Goal: Information Seeking & Learning: Learn about a topic

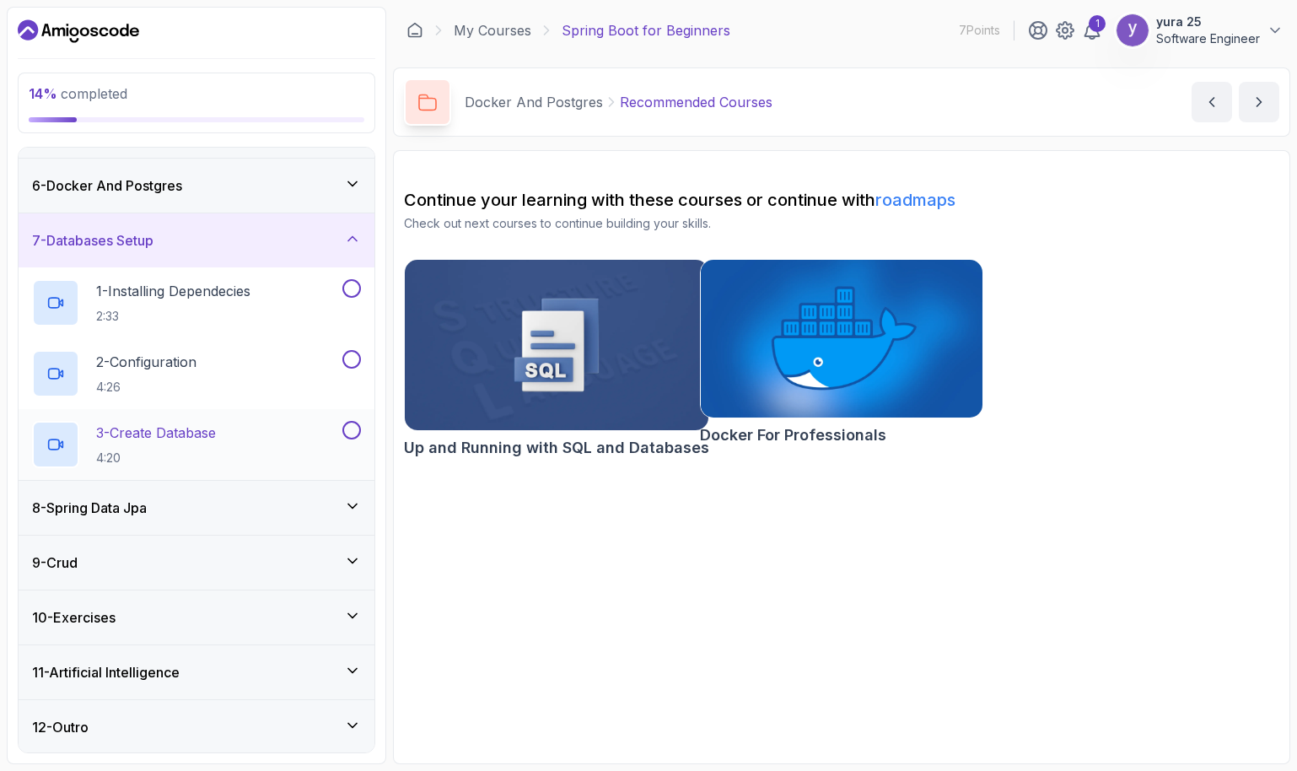
scroll to position [265, 0]
click at [212, 293] on p "1 - Installing Dependecies" at bounding box center [173, 289] width 154 height 20
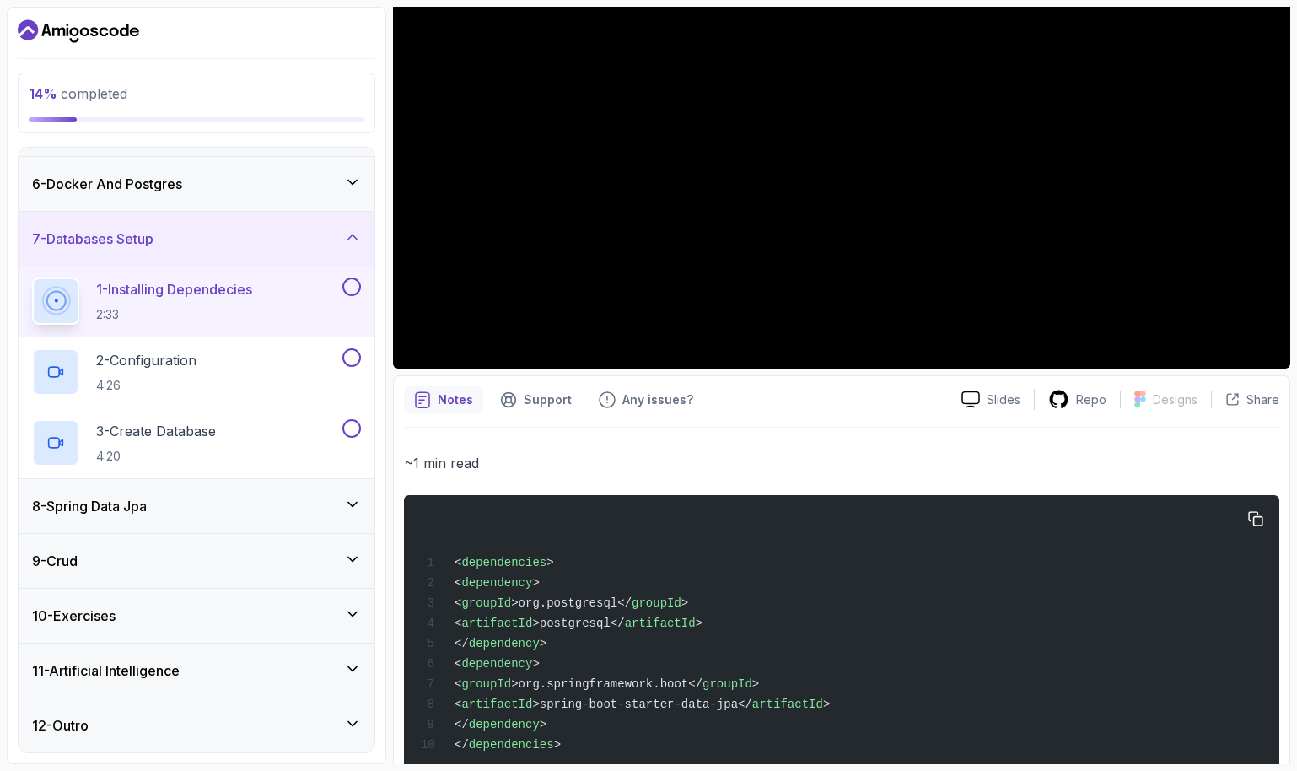
scroll to position [334, 0]
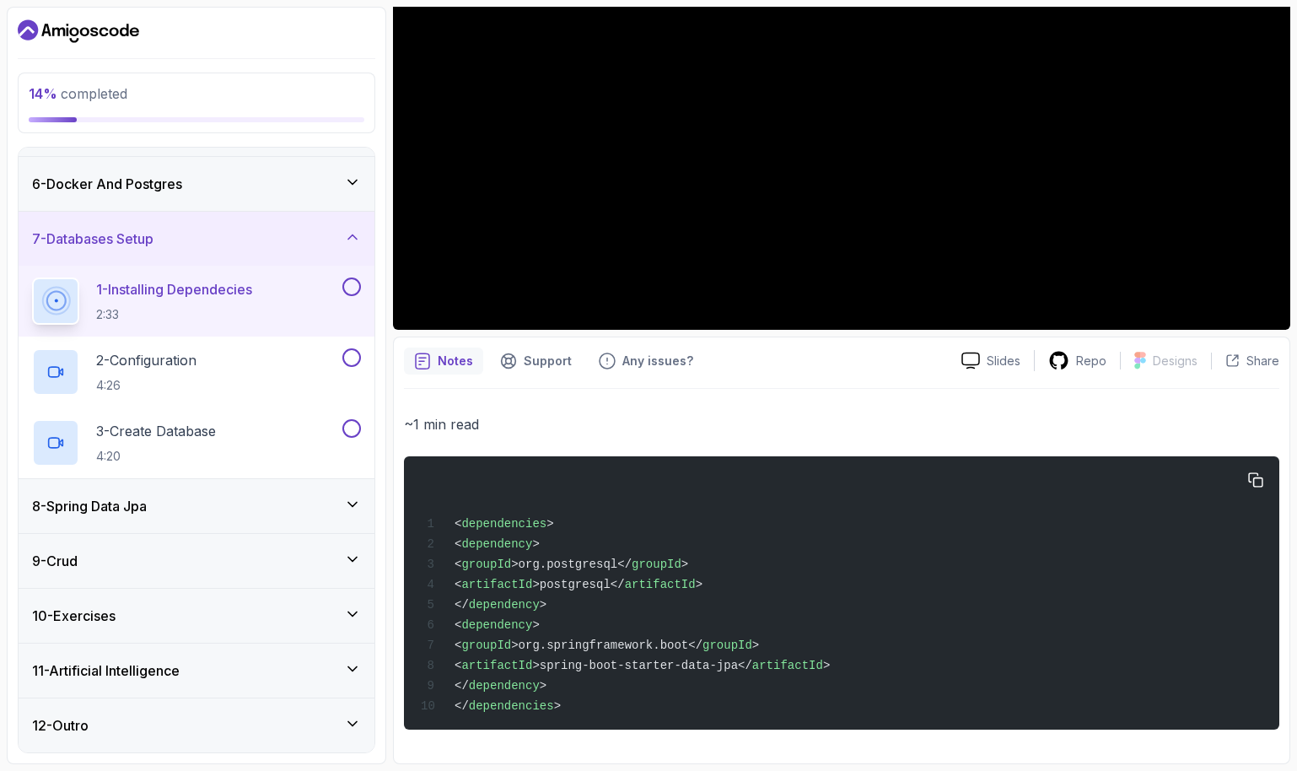
click at [461, 537] on span "<" at bounding box center [458, 543] width 7 height 13
drag, startPoint x: 522, startPoint y: 587, endPoint x: 571, endPoint y: 632, distance: 66.3
click at [571, 632] on div "< dependencies > < dependency > < groupId >org.postgresql</ groupId > < artifac…" at bounding box center [841, 592] width 848 height 253
click at [579, 611] on div "< dependencies > < dependency > < groupId >org.postgresql</ groupId > < artifac…" at bounding box center [841, 592] width 848 height 253
click at [572, 594] on div "< dependencies > < dependency > < groupId >org.postgresql</ groupId > < artifac…" at bounding box center [841, 592] width 848 height 253
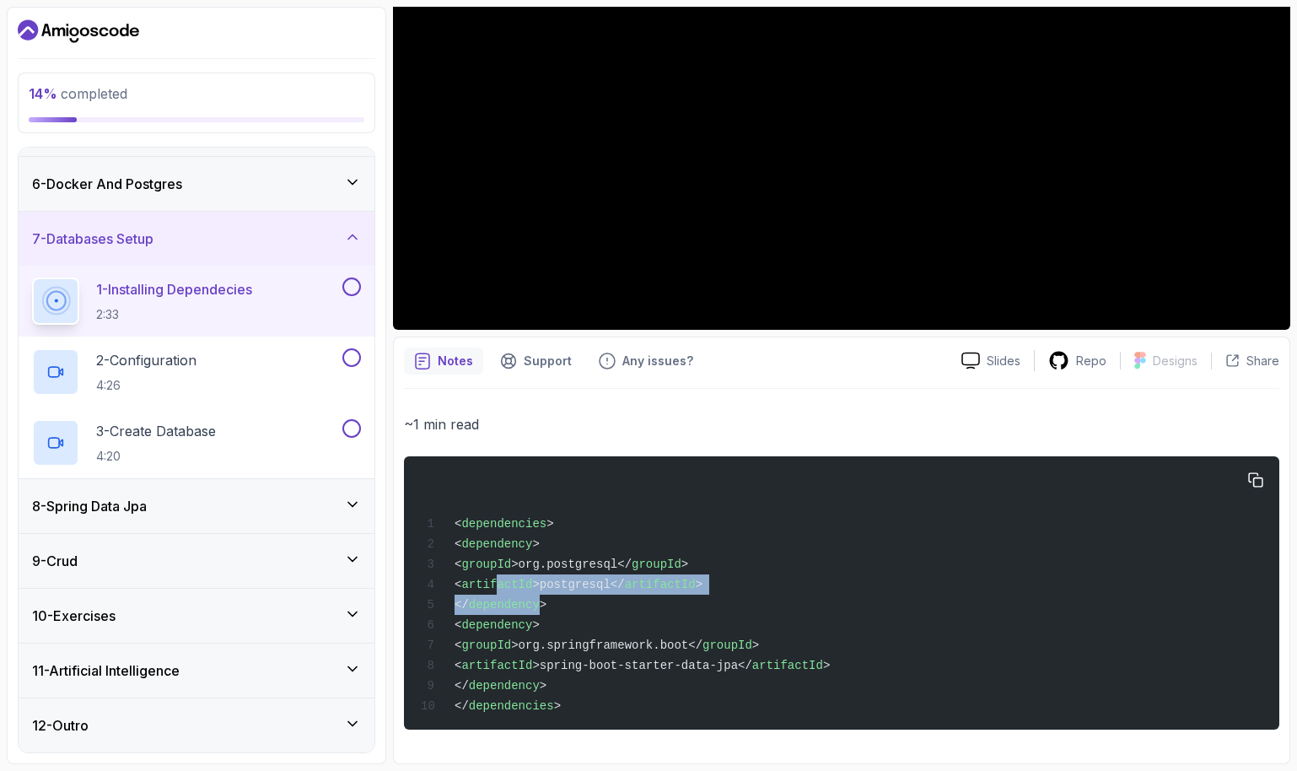
drag, startPoint x: 548, startPoint y: 589, endPoint x: 534, endPoint y: 584, distance: 15.2
click at [534, 584] on div "< dependencies > < dependency > < groupId >org.postgresql</ groupId > < artifac…" at bounding box center [841, 592] width 848 height 253
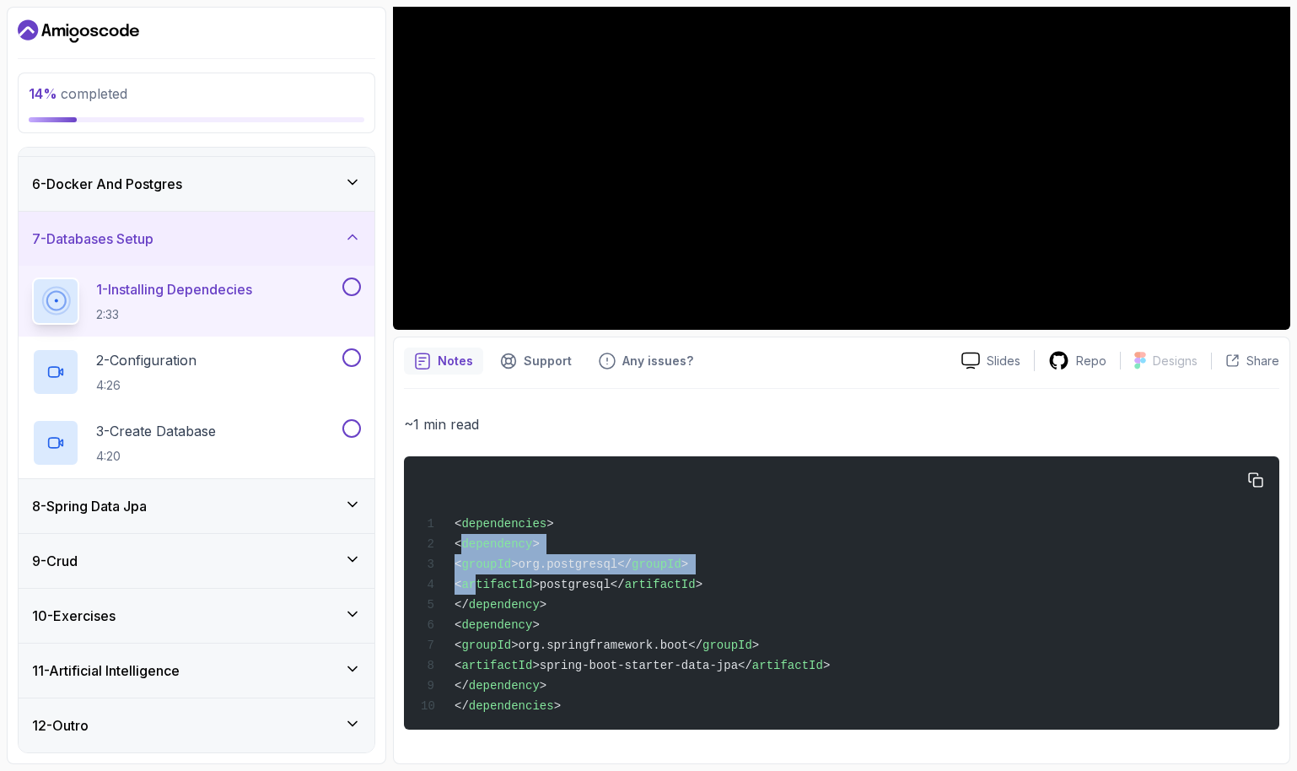
drag, startPoint x: 534, startPoint y: 584, endPoint x: 488, endPoint y: 533, distance: 68.7
click at [488, 533] on code "< dependencies > < dependency > < groupId >org.postgresql</ groupId > < artifac…" at bounding box center [625, 615] width 409 height 196
drag, startPoint x: 488, startPoint y: 533, endPoint x: 570, endPoint y: 591, distance: 100.4
click at [570, 591] on div "< dependencies > < dependency > < groupId >org.postgresql</ groupId > < artifac…" at bounding box center [841, 592] width 848 height 253
copy code "< dependency > < groupId >org.postgresql</ groupId > < artifactId >postgresql</…"
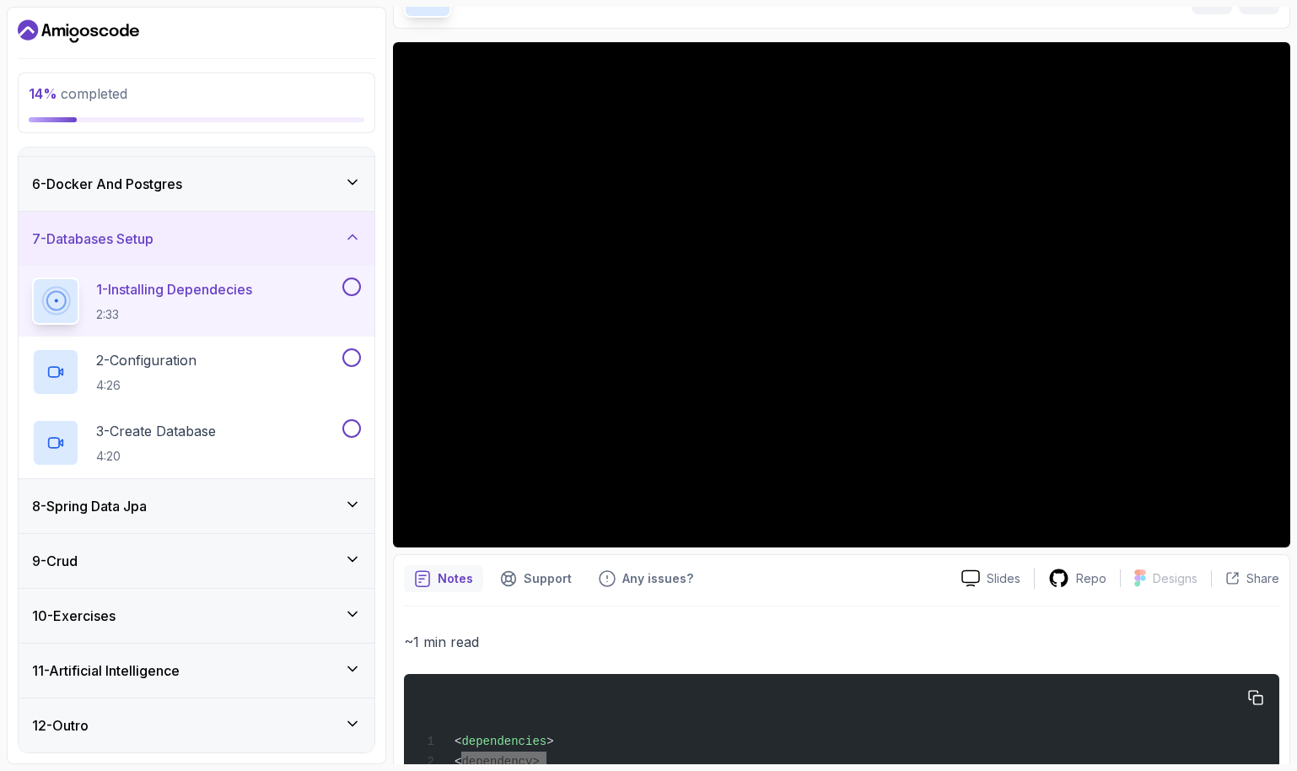
scroll to position [0, 0]
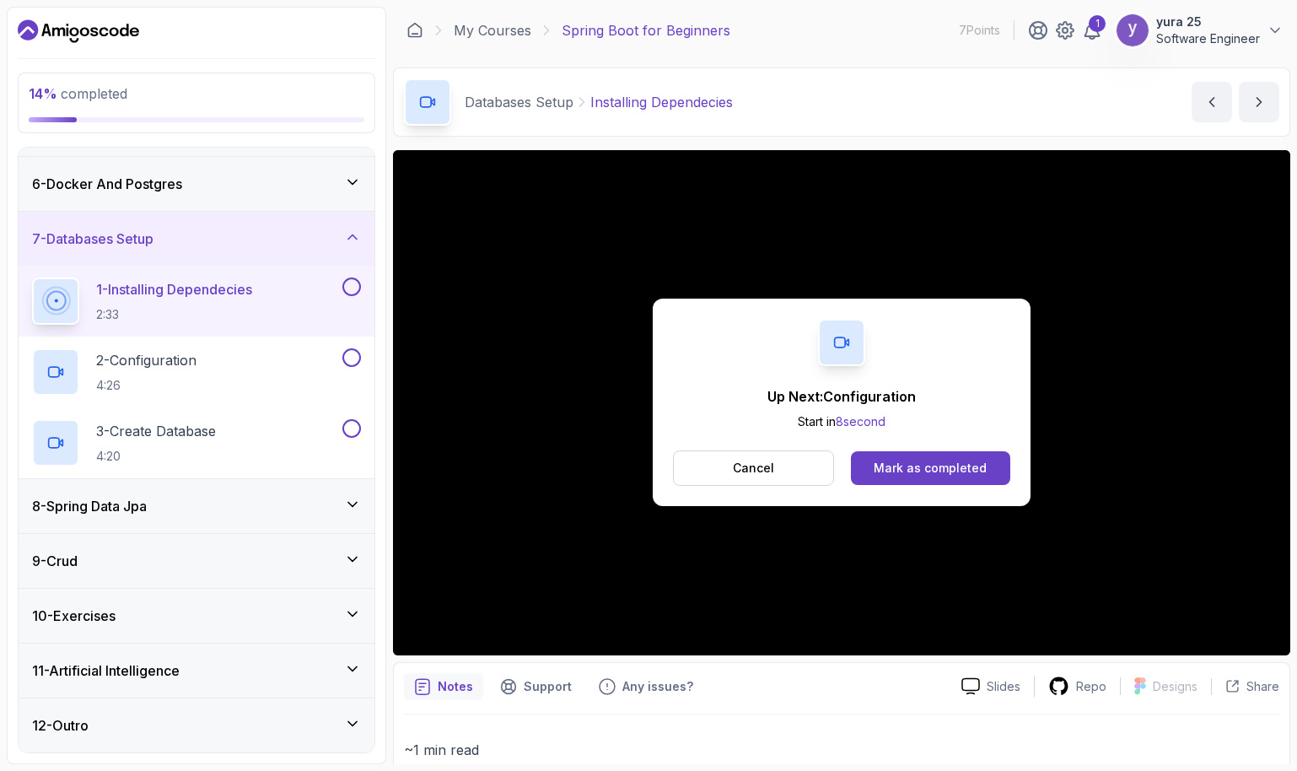
click at [817, 482] on button "Cancel" at bounding box center [753, 467] width 161 height 35
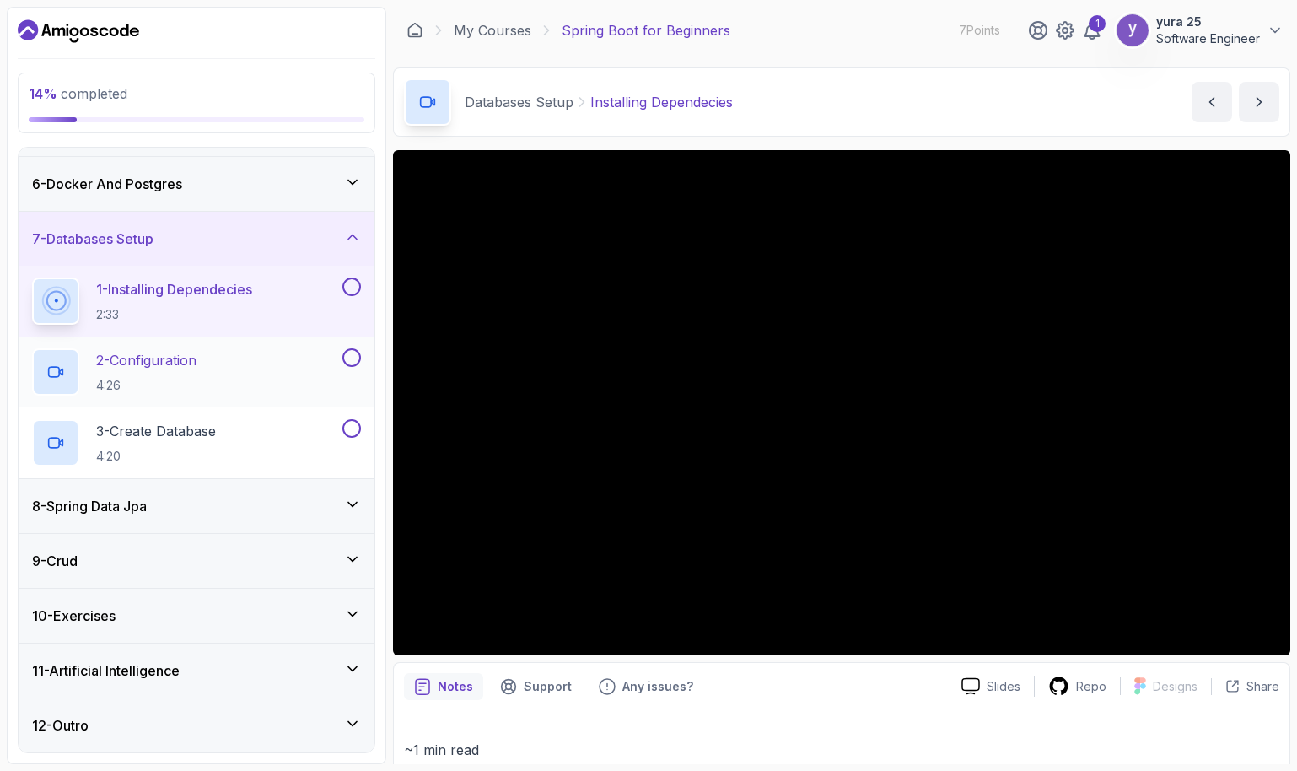
click at [215, 375] on div "2 - Configuration 4:26" at bounding box center [185, 371] width 307 height 47
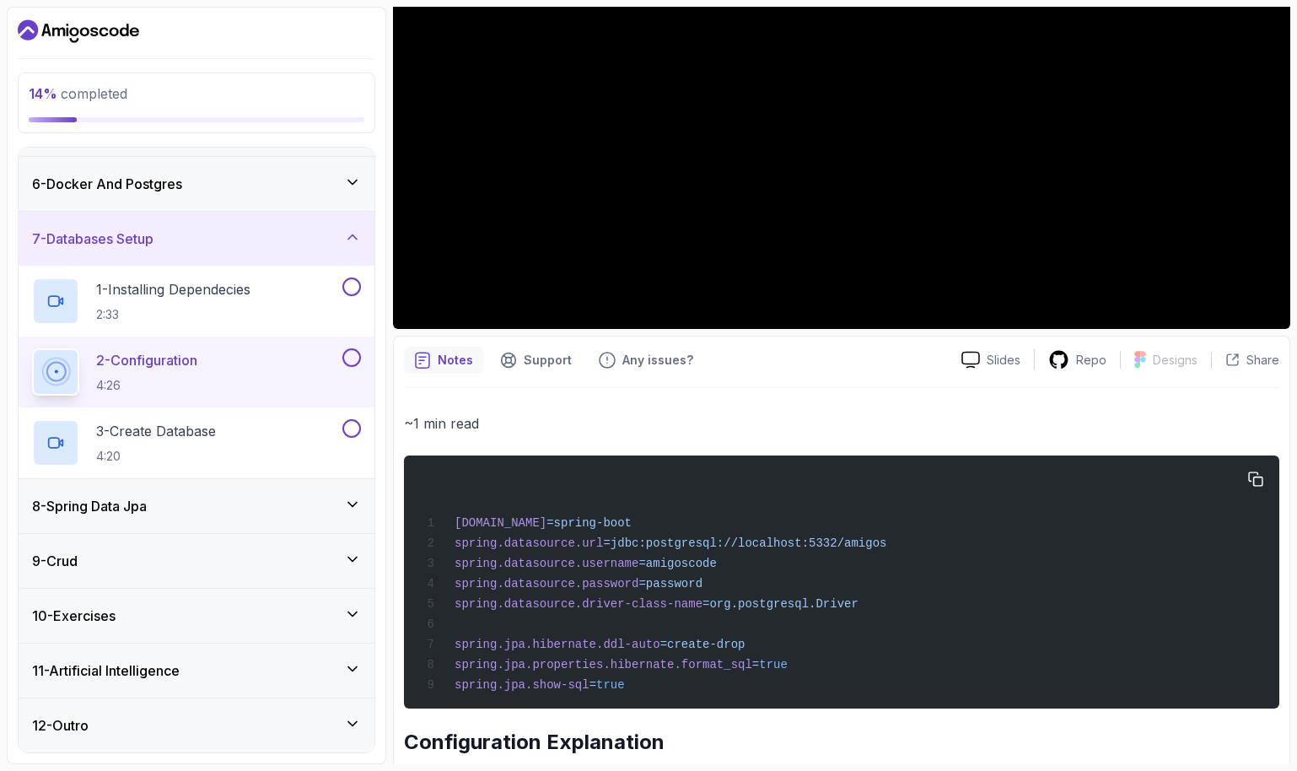
scroll to position [337, 0]
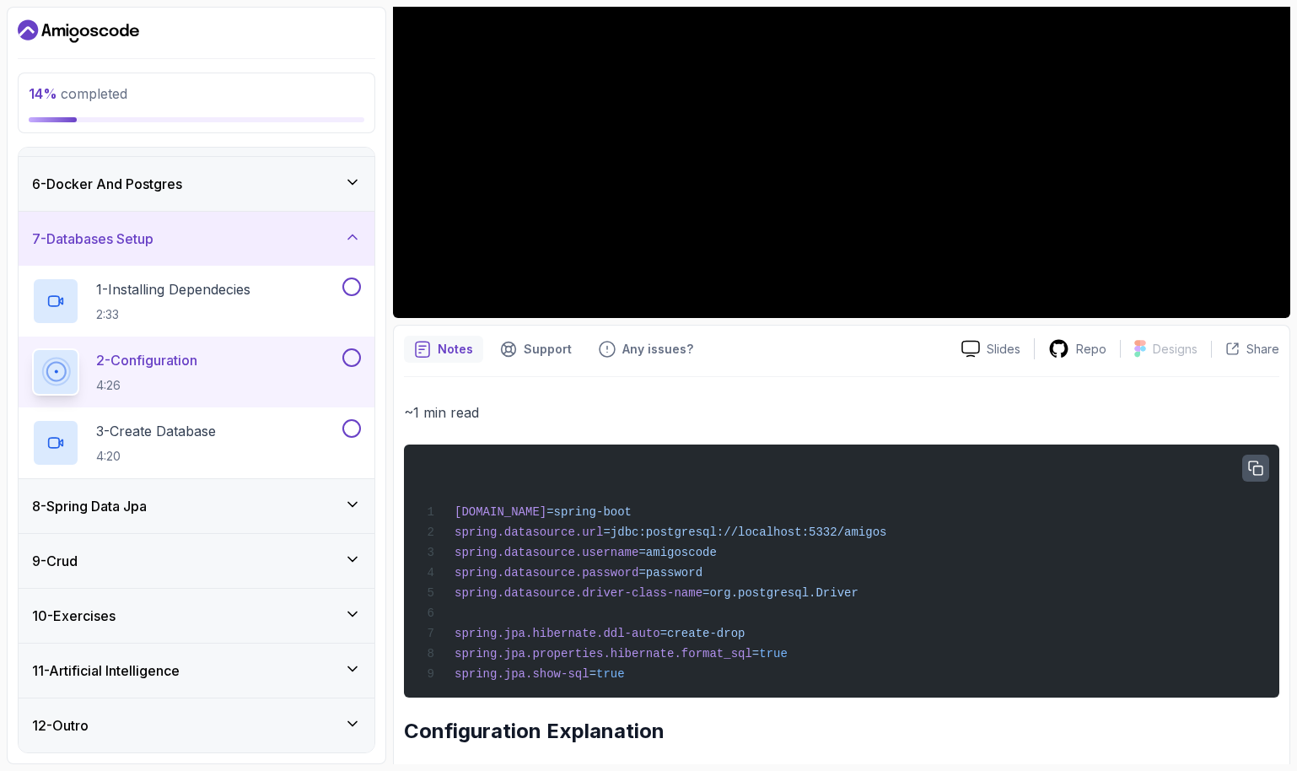
click at [1254, 471] on icon "button" at bounding box center [1255, 467] width 13 height 13
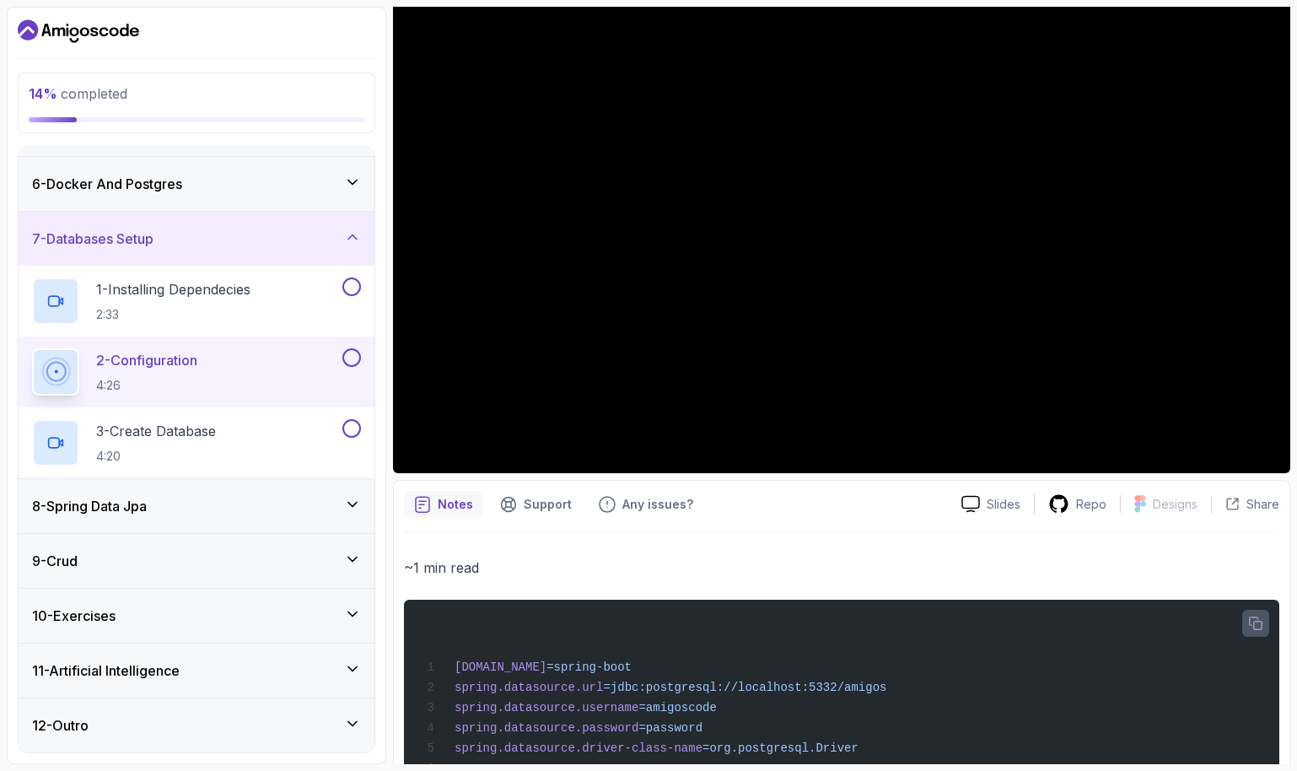
scroll to position [80, 0]
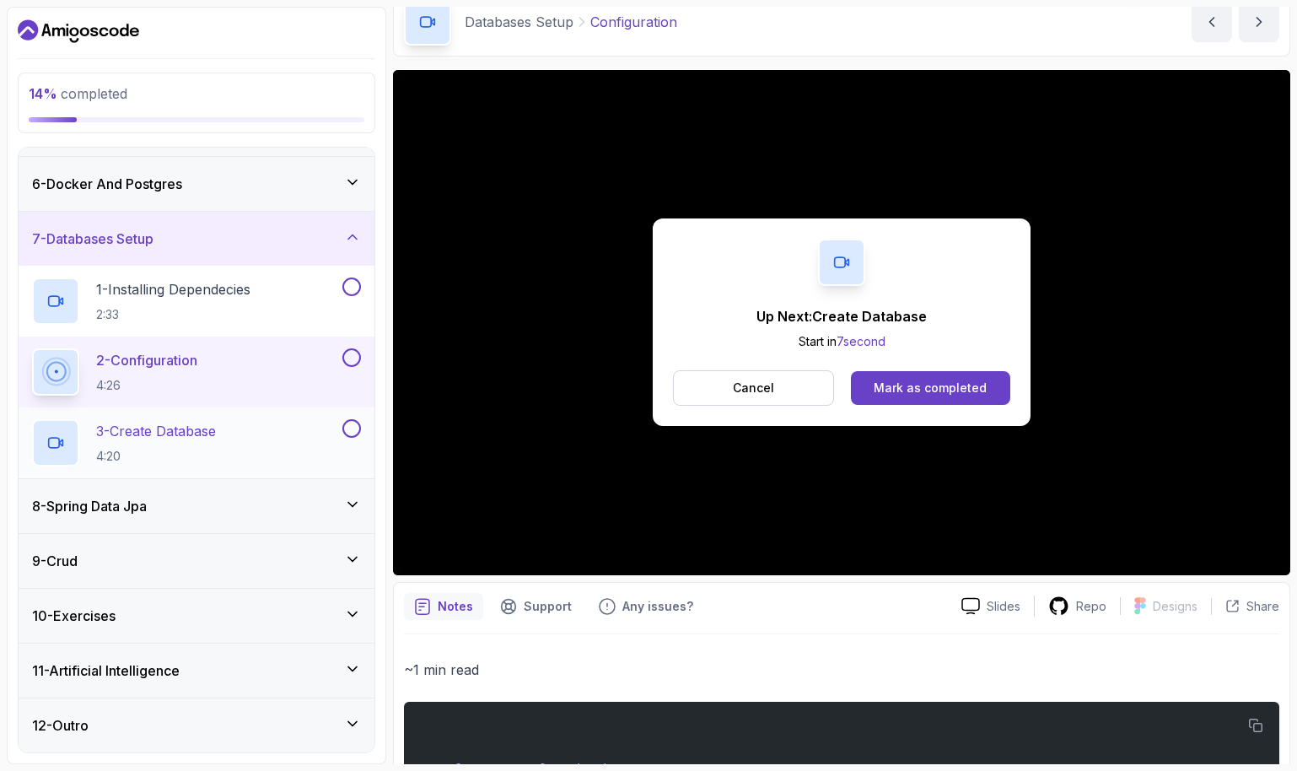
click at [213, 428] on p "3 - Create Database" at bounding box center [156, 431] width 120 height 20
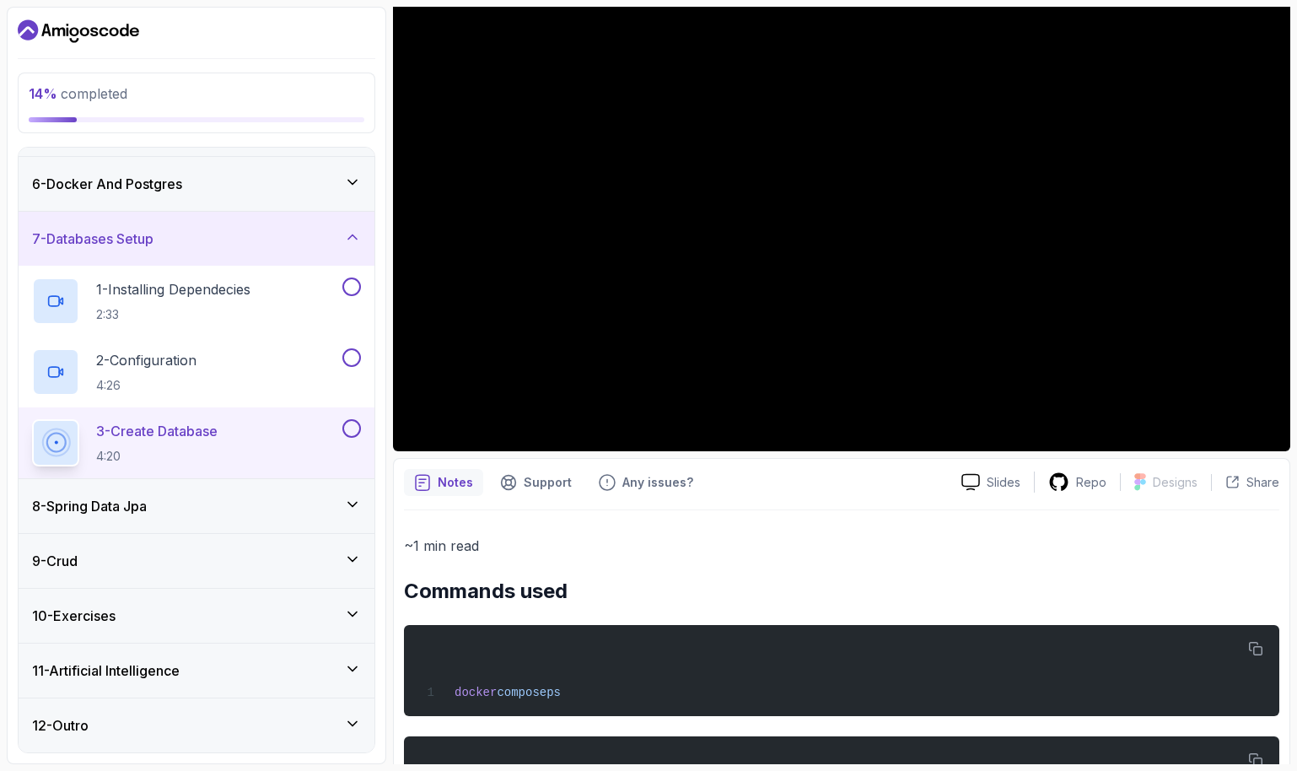
scroll to position [106, 0]
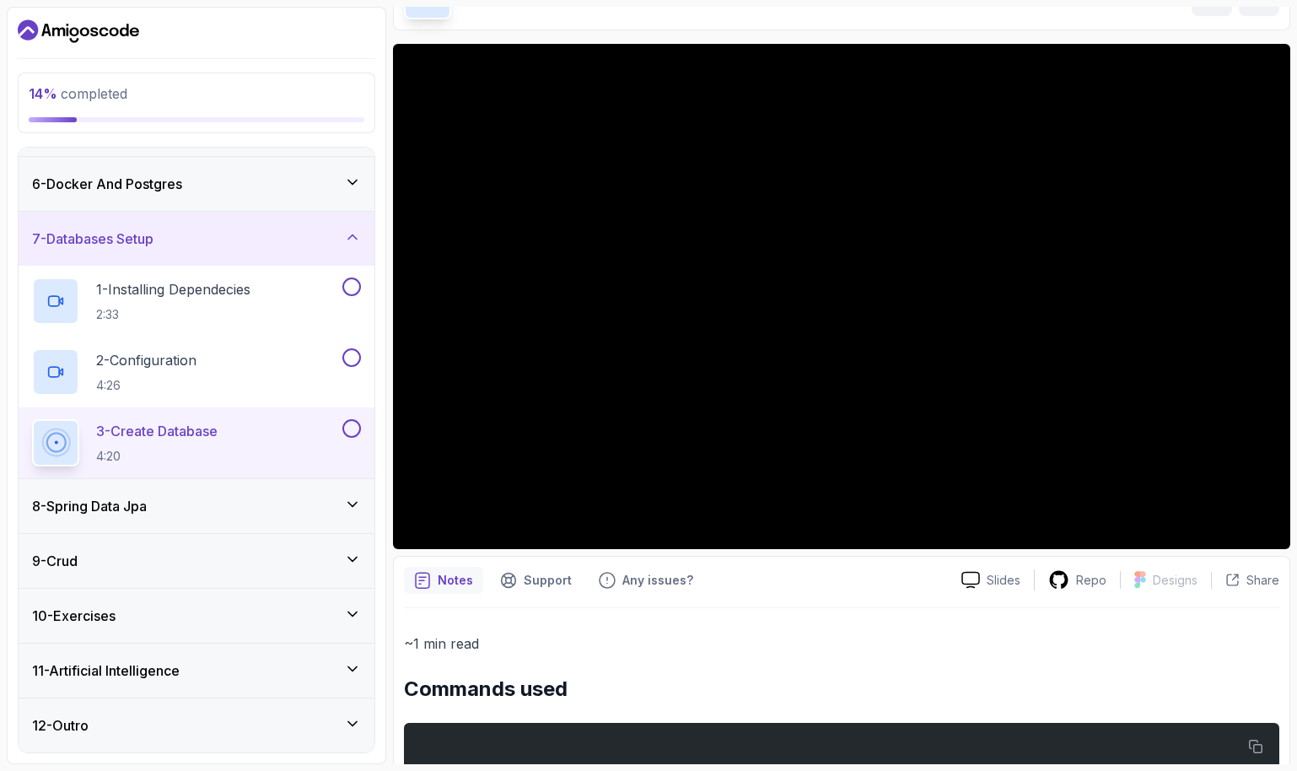
click at [382, 340] on div "14 % completed 1 - Intro 2 - Intro To Spring And Spring Boot 3 - Environment Se…" at bounding box center [197, 385] width 380 height 757
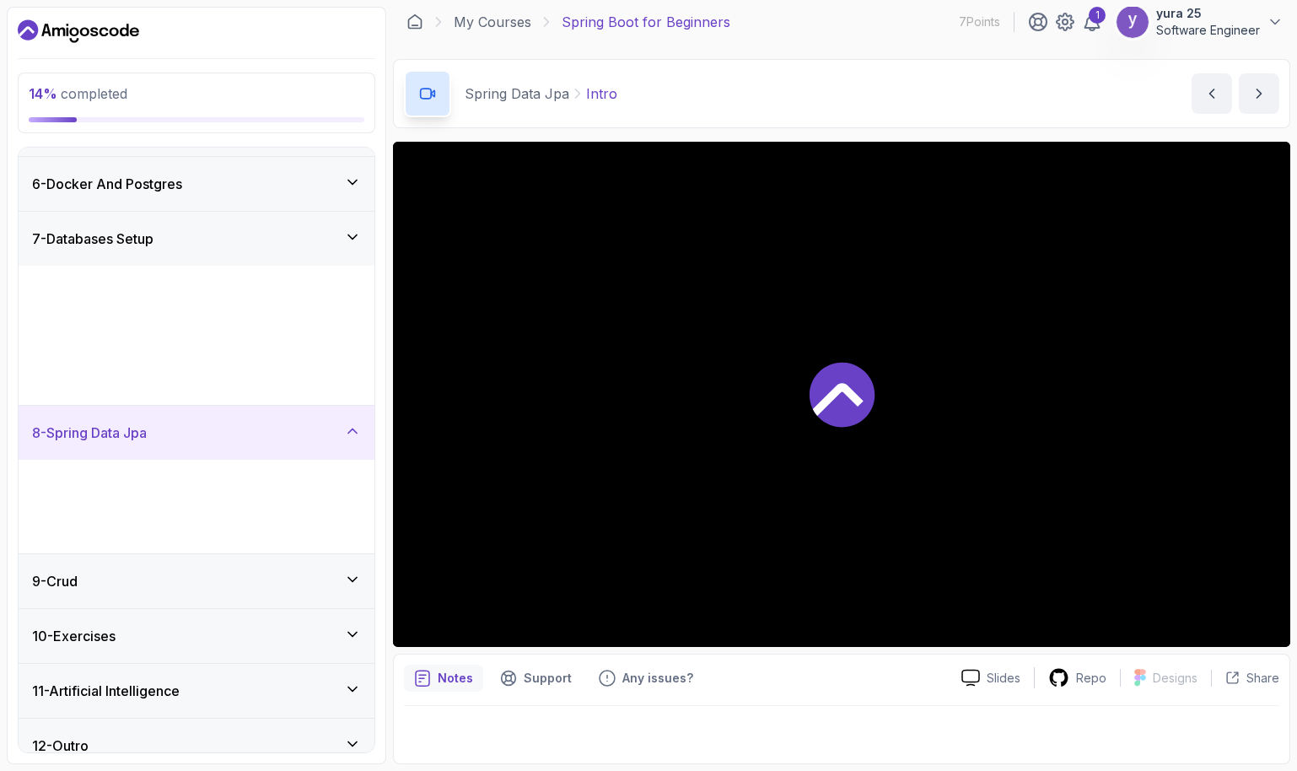
scroll to position [8, 0]
